Goal: Use online tool/utility: Use online tool/utility

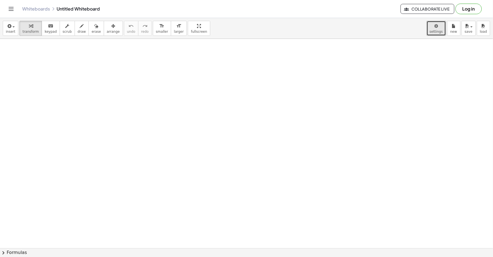
drag, startPoint x: 0, startPoint y: 269, endPoint x: 44, endPoint y: 251, distance: 47.5
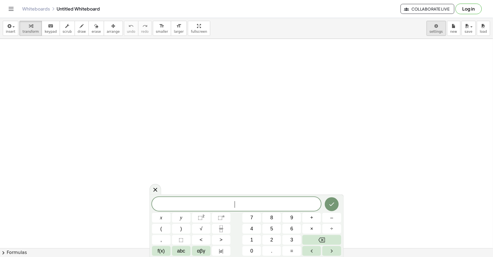
click at [435, 29] on body "Graspable Math Activities Get Started Activity Bank Assigned Work Classes White…" at bounding box center [246, 128] width 493 height 257
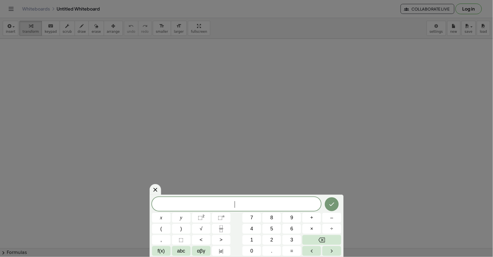
drag, startPoint x: 435, startPoint y: 29, endPoint x: 435, endPoint y: 34, distance: 4.7
click at [434, 34] on div at bounding box center [246, 128] width 493 height 257
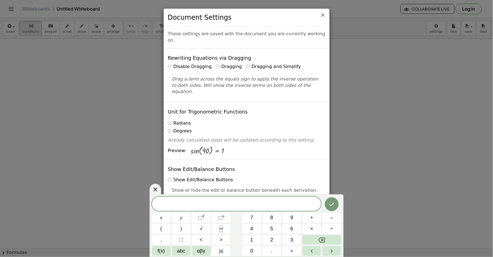
click at [324, 16] on span "×" at bounding box center [322, 15] width 5 height 7
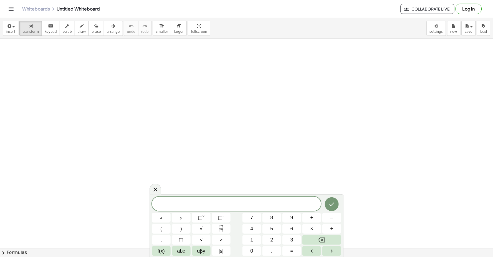
drag, startPoint x: 372, startPoint y: 34, endPoint x: 291, endPoint y: 101, distance: 105.3
click at [272, 231] on span "5" at bounding box center [271, 228] width 3 height 7
click at [187, 217] on button "y" at bounding box center [181, 218] width 19 height 10
click at [334, 217] on button "–" at bounding box center [331, 218] width 19 height 10
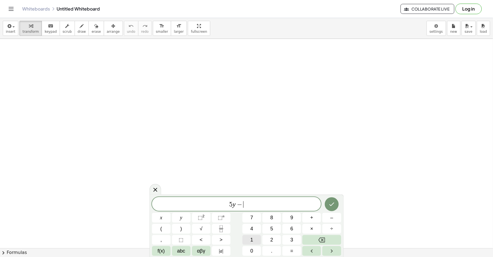
click at [258, 237] on button "1" at bounding box center [251, 240] width 19 height 10
click at [258, 230] on button "4" at bounding box center [251, 229] width 19 height 10
click at [294, 253] on button "=" at bounding box center [291, 251] width 19 height 10
click at [332, 207] on icon "Done" at bounding box center [331, 204] width 7 height 7
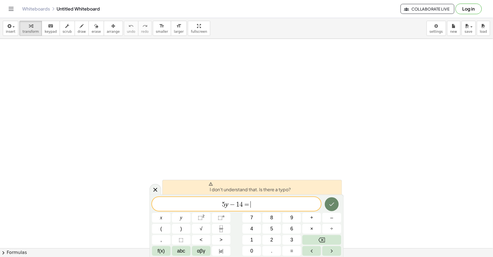
click at [331, 207] on icon "Done" at bounding box center [331, 204] width 7 height 7
click at [323, 236] on button "Backspace" at bounding box center [321, 240] width 39 height 10
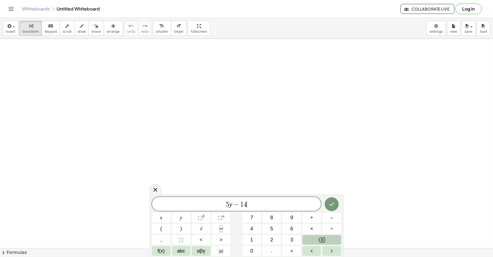
click at [323, 236] on button "Backspace" at bounding box center [321, 240] width 39 height 10
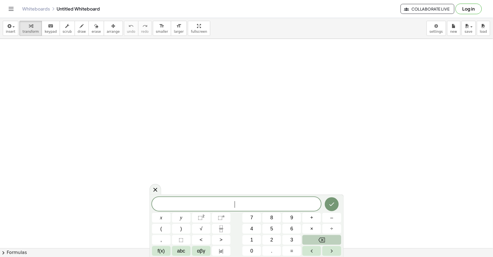
click at [323, 236] on button "Backspace" at bounding box center [321, 240] width 39 height 10
click at [323, 239] on button "Backspace" at bounding box center [321, 240] width 39 height 10
click at [169, 202] on span "​" at bounding box center [236, 204] width 169 height 8
drag, startPoint x: 169, startPoint y: 202, endPoint x: 127, endPoint y: 137, distance: 77.4
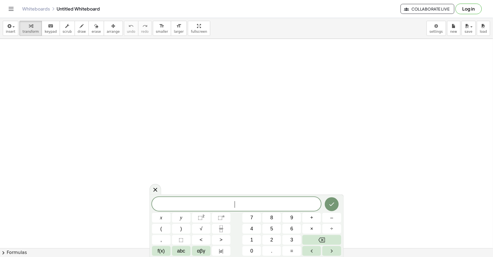
click at [165, 202] on span "​" at bounding box center [236, 204] width 169 height 8
click at [204, 203] on span "​" at bounding box center [236, 204] width 169 height 8
click at [320, 230] on div "​ x y ⬚ 2 ⬚ n 7 8 9 + – ( ) √ 4 5 6 × ÷ , ⬚ < > 1 2 3 f(x) abc αβγ | a | 0 . =" at bounding box center [246, 226] width 189 height 59
click at [326, 236] on button "Backspace" at bounding box center [321, 240] width 39 height 10
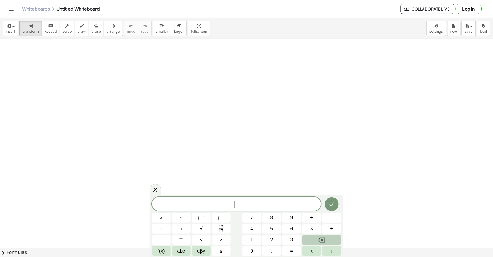
click at [328, 234] on div "​ x y ⬚ 2 ⬚ n 7 8 9 + – ( ) √ 4 5 6 × ÷ , ⬚ < > 1 2 3 f(x) abc αβγ | a | 0 . =" at bounding box center [246, 226] width 189 height 59
click at [330, 218] on span "–" at bounding box center [331, 217] width 3 height 7
click at [332, 237] on button "Backspace" at bounding box center [321, 240] width 39 height 10
click at [332, 218] on span "–" at bounding box center [331, 217] width 3 height 7
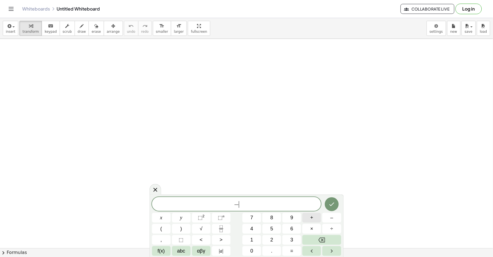
click at [318, 218] on button "+" at bounding box center [311, 218] width 19 height 10
click at [327, 217] on button "–" at bounding box center [331, 218] width 19 height 10
click at [315, 218] on button "+" at bounding box center [311, 218] width 19 height 10
click at [328, 215] on button "–" at bounding box center [331, 218] width 19 height 10
click at [313, 214] on button "+" at bounding box center [311, 218] width 19 height 10
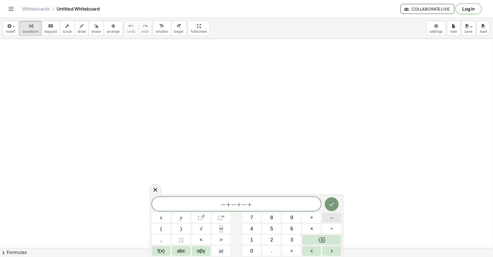
click at [340, 215] on div "− + − + − + x y ⬚ 2 ⬚ n 7 8 9 + – ( ) √ 4 5 6 × ÷ , ⬚ < > 1 2 3 f(x) abc αβγ | …" at bounding box center [246, 225] width 194 height 62
click at [314, 215] on button "+" at bounding box center [311, 218] width 19 height 10
click at [325, 237] on icon "Backspace" at bounding box center [321, 239] width 7 height 7
click at [324, 237] on button "Backspace" at bounding box center [321, 240] width 39 height 10
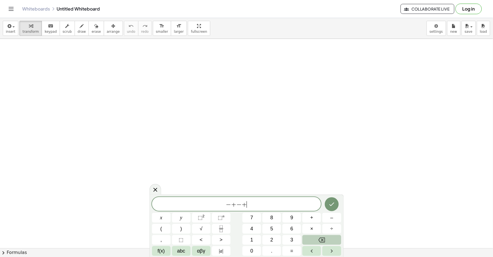
click at [324, 237] on icon "Backspace" at bounding box center [321, 239] width 7 height 5
click at [323, 235] on button "Backspace" at bounding box center [321, 240] width 39 height 10
click at [322, 231] on button "÷" at bounding box center [331, 229] width 19 height 10
click at [322, 229] on button "÷" at bounding box center [331, 229] width 19 height 10
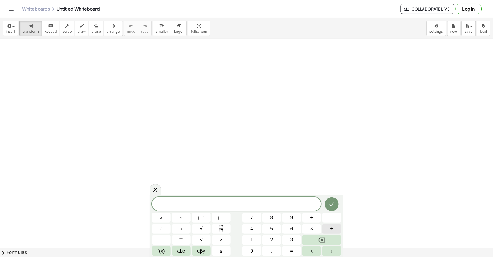
click at [322, 228] on button "÷" at bounding box center [331, 229] width 19 height 10
click at [320, 228] on div "− ÷ ÷ ÷ x y ⬚ 2 ⬚ n 7 8 9 + – ( ) √ 4 5 6 × ÷ , ⬚ < > 1 2 3 f(x) abc αβγ | a | …" at bounding box center [246, 226] width 189 height 59
click at [339, 237] on button "Backspace" at bounding box center [321, 240] width 39 height 10
click at [338, 236] on button "Backspace" at bounding box center [321, 240] width 39 height 10
click at [336, 239] on button "Backspace" at bounding box center [321, 240] width 39 height 10
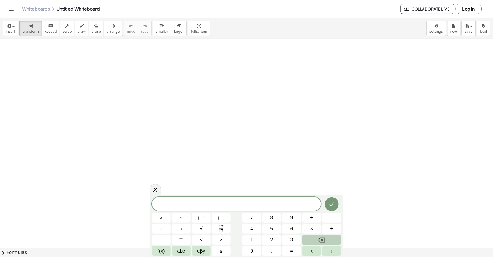
click at [334, 237] on button "Backspace" at bounding box center [321, 240] width 39 height 10
click at [333, 236] on button "Backspace" at bounding box center [321, 240] width 39 height 10
click at [330, 234] on div "​ x y ⬚ 2 ⬚ n 7 8 9 + – ( ) √ 4 5 6 × ÷ , ⬚ < > 1 2 3 f(x) abc αβγ | a | 0 . =" at bounding box center [246, 226] width 189 height 59
click at [330, 234] on div "x y ⬚ 2 ⬚ n 7 8 9 + – ( ) √ 4 5 6 × ÷ , ⬚ < > 1 2 3 f(x) abc αβγ | a | 0 . =" at bounding box center [246, 226] width 189 height 59
click at [329, 233] on button "÷" at bounding box center [331, 229] width 19 height 10
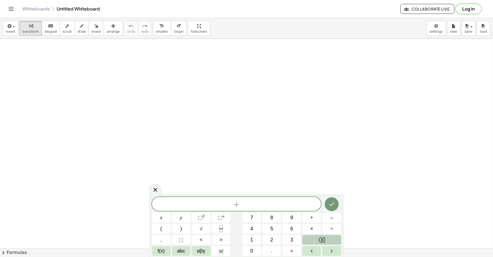
drag, startPoint x: 313, startPoint y: 245, endPoint x: 316, endPoint y: 242, distance: 4.4
click at [316, 242] on div "÷ x y ⬚ 2 ⬚ n 7 8 9 + – ( ) √ 4 5 6 × ÷ , ⬚ < > 1 2 3 f(x) abc αβγ | a | 0 . =" at bounding box center [246, 226] width 189 height 59
click at [316, 242] on button "Backspace" at bounding box center [321, 240] width 39 height 10
click at [318, 235] on button "Backspace" at bounding box center [321, 240] width 39 height 10
click at [215, 232] on button "Fraction" at bounding box center [221, 229] width 19 height 10
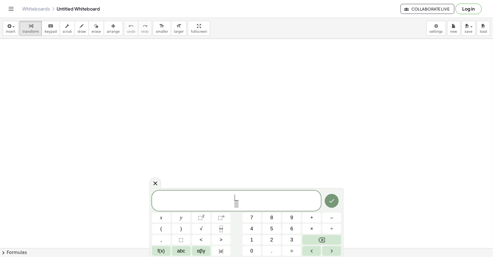
drag, startPoint x: 215, startPoint y: 232, endPoint x: 245, endPoint y: 151, distance: 86.2
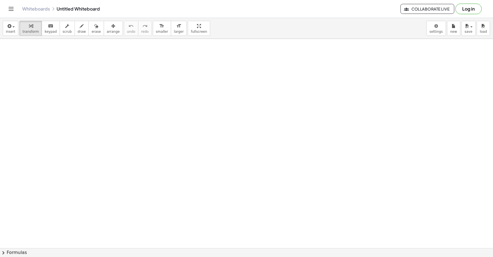
drag, startPoint x: 245, startPoint y: 151, endPoint x: 315, endPoint y: 190, distance: 80.8
drag, startPoint x: 315, startPoint y: 190, endPoint x: 308, endPoint y: 192, distance: 7.1
drag, startPoint x: 267, startPoint y: 174, endPoint x: 407, endPoint y: 199, distance: 143.0
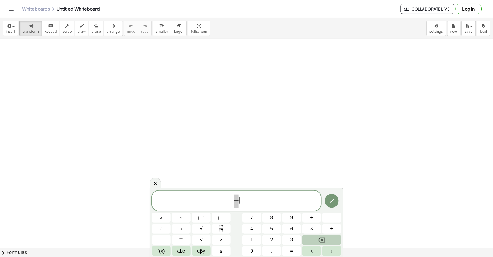
click at [327, 242] on button "Backspace" at bounding box center [321, 240] width 39 height 10
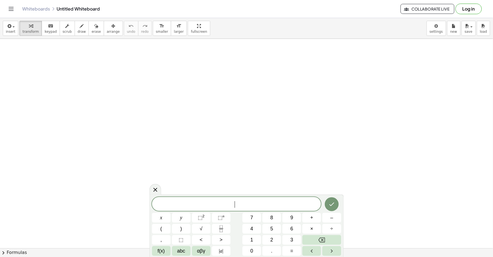
click at [187, 207] on span "​" at bounding box center [236, 204] width 169 height 8
drag, startPoint x: 187, startPoint y: 207, endPoint x: 408, endPoint y: 193, distance: 221.1
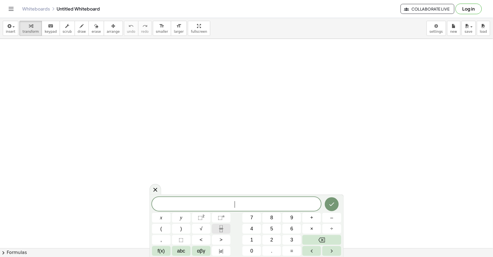
click at [227, 228] on button "Fraction" at bounding box center [221, 229] width 19 height 10
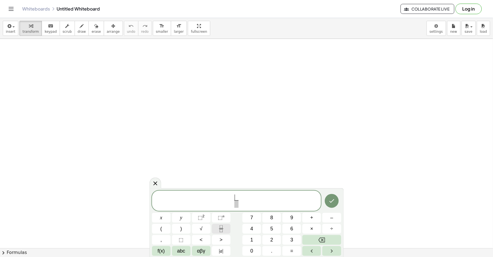
click at [225, 226] on icon "Fraction" at bounding box center [221, 228] width 7 height 7
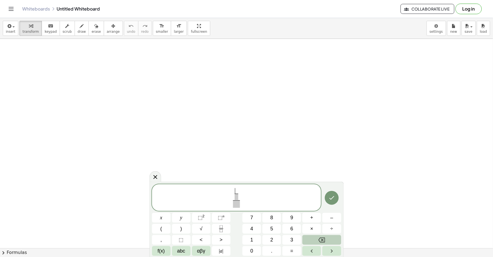
click at [338, 241] on button "Backspace" at bounding box center [321, 240] width 39 height 10
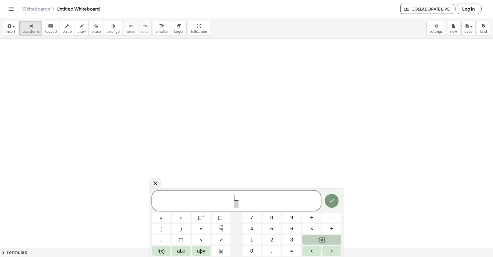
click at [338, 241] on button "Backspace" at bounding box center [321, 240] width 39 height 10
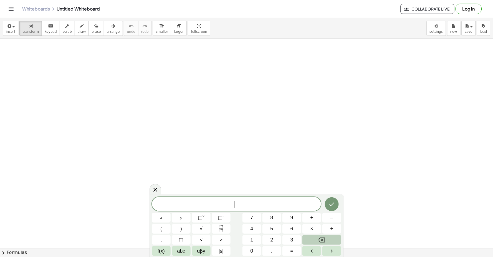
click at [338, 241] on button "Backspace" at bounding box center [321, 240] width 39 height 10
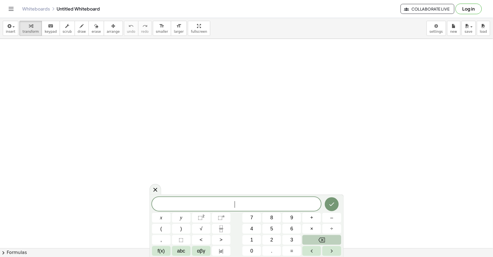
click at [338, 241] on button "Backspace" at bounding box center [321, 240] width 39 height 10
click at [337, 242] on button "Backspace" at bounding box center [321, 240] width 39 height 10
click at [336, 241] on button "Backspace" at bounding box center [321, 240] width 39 height 10
click at [305, 239] on button "Backspace" at bounding box center [321, 240] width 39 height 10
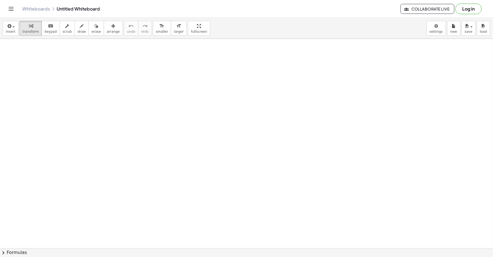
drag, startPoint x: 315, startPoint y: 124, endPoint x: 161, endPoint y: 86, distance: 158.5
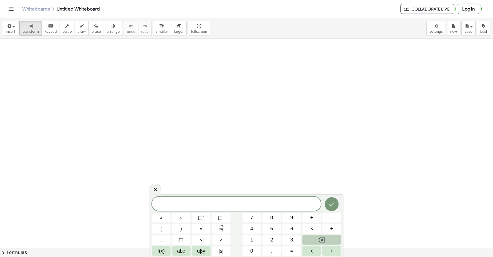
click at [331, 241] on button "Backspace" at bounding box center [321, 240] width 39 height 10
drag, startPoint x: 331, startPoint y: 241, endPoint x: 308, endPoint y: 154, distance: 89.3
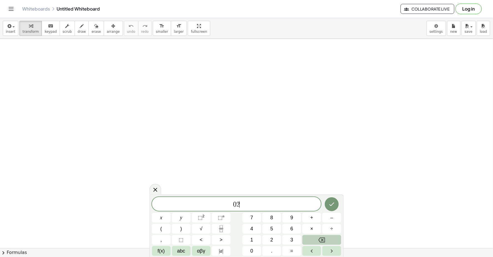
click at [333, 238] on button "Backspace" at bounding box center [321, 240] width 39 height 10
click at [333, 239] on button "Backspace" at bounding box center [321, 240] width 39 height 10
click at [277, 239] on button "2" at bounding box center [271, 240] width 19 height 10
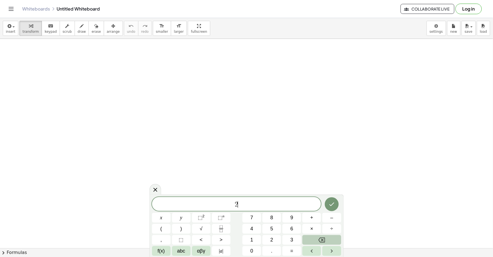
click at [327, 240] on button "Backspace" at bounding box center [321, 240] width 39 height 10
click at [327, 239] on button "Backspace" at bounding box center [321, 240] width 39 height 10
